Goal: Check status: Check status

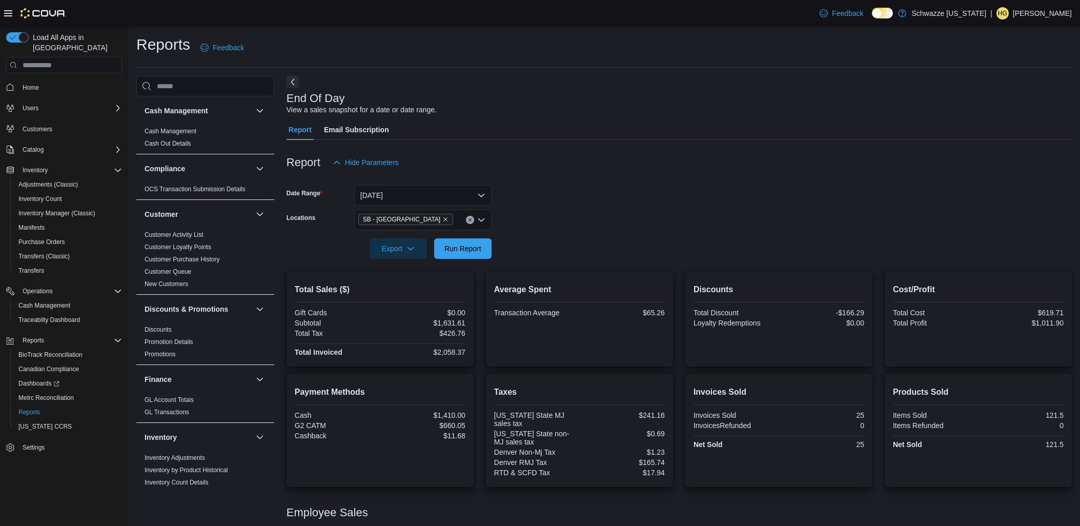
scroll to position [67, 0]
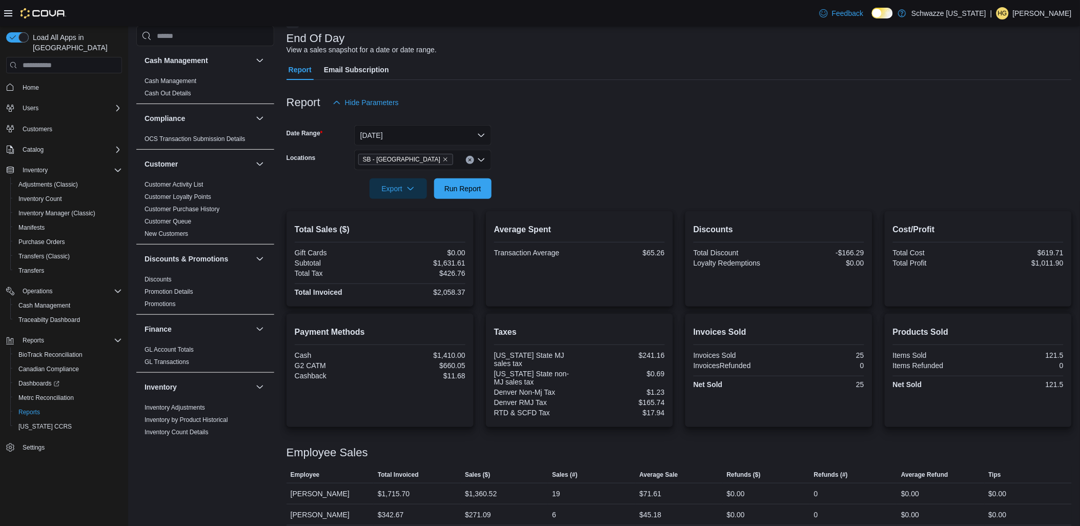
scroll to position [67, 0]
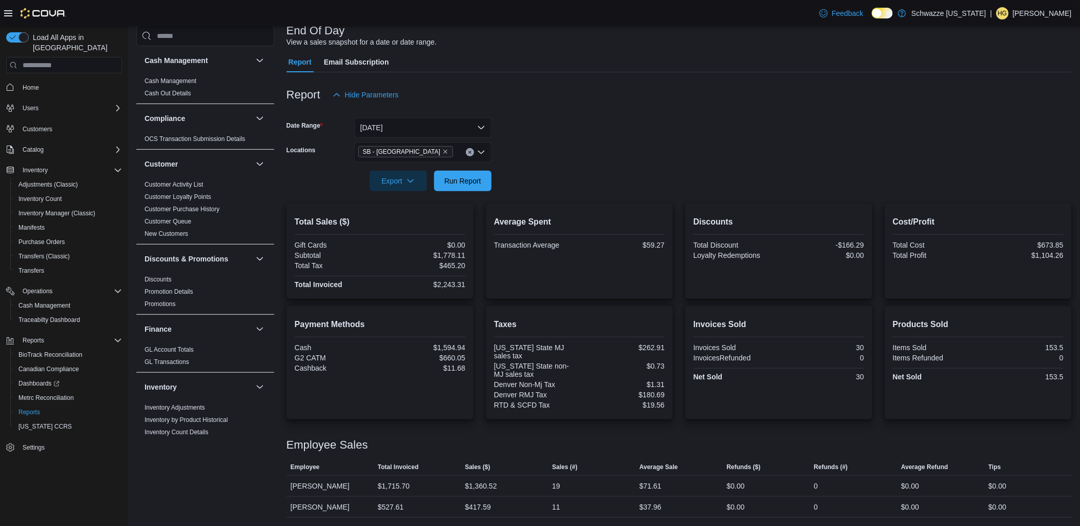
scroll to position [67, 0]
